Goal: Transaction & Acquisition: Purchase product/service

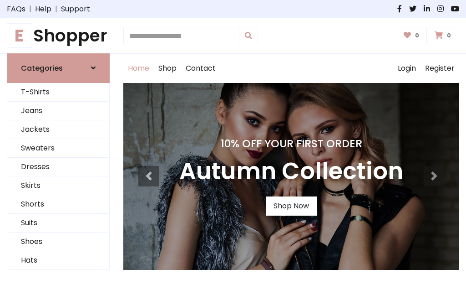
click at [233, 150] on h4 "10% Off Your First Order" at bounding box center [291, 143] width 224 height 13
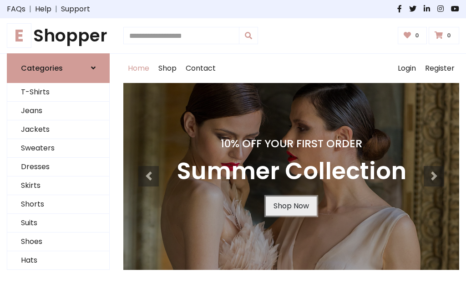
click at [291, 205] on link "Shop Now" at bounding box center [291, 205] width 51 height 19
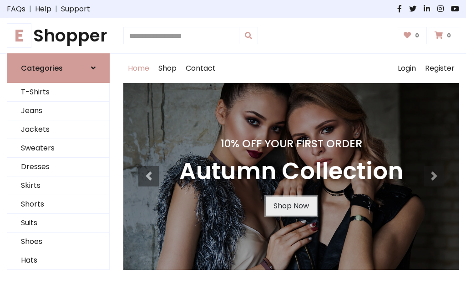
click at [291, 205] on link "Shop Now" at bounding box center [291, 205] width 51 height 19
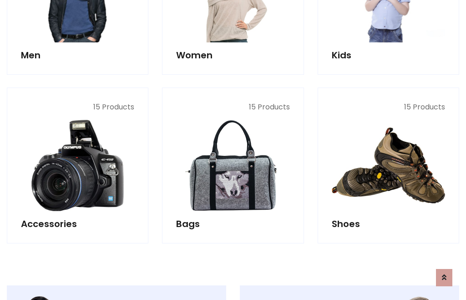
scroll to position [908, 0]
